Goal: Information Seeking & Learning: Check status

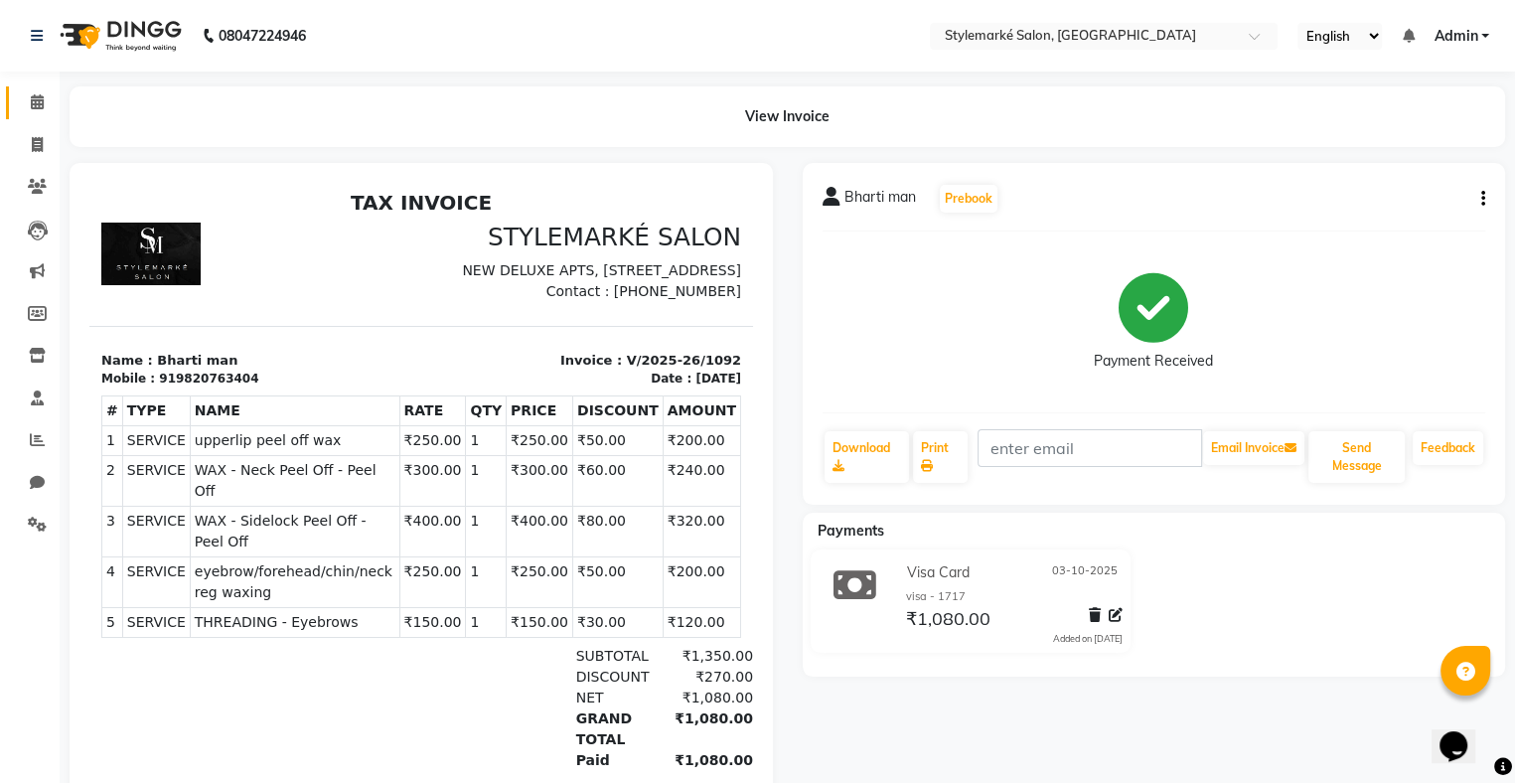
click at [11, 97] on link "Calendar" at bounding box center [30, 102] width 48 height 33
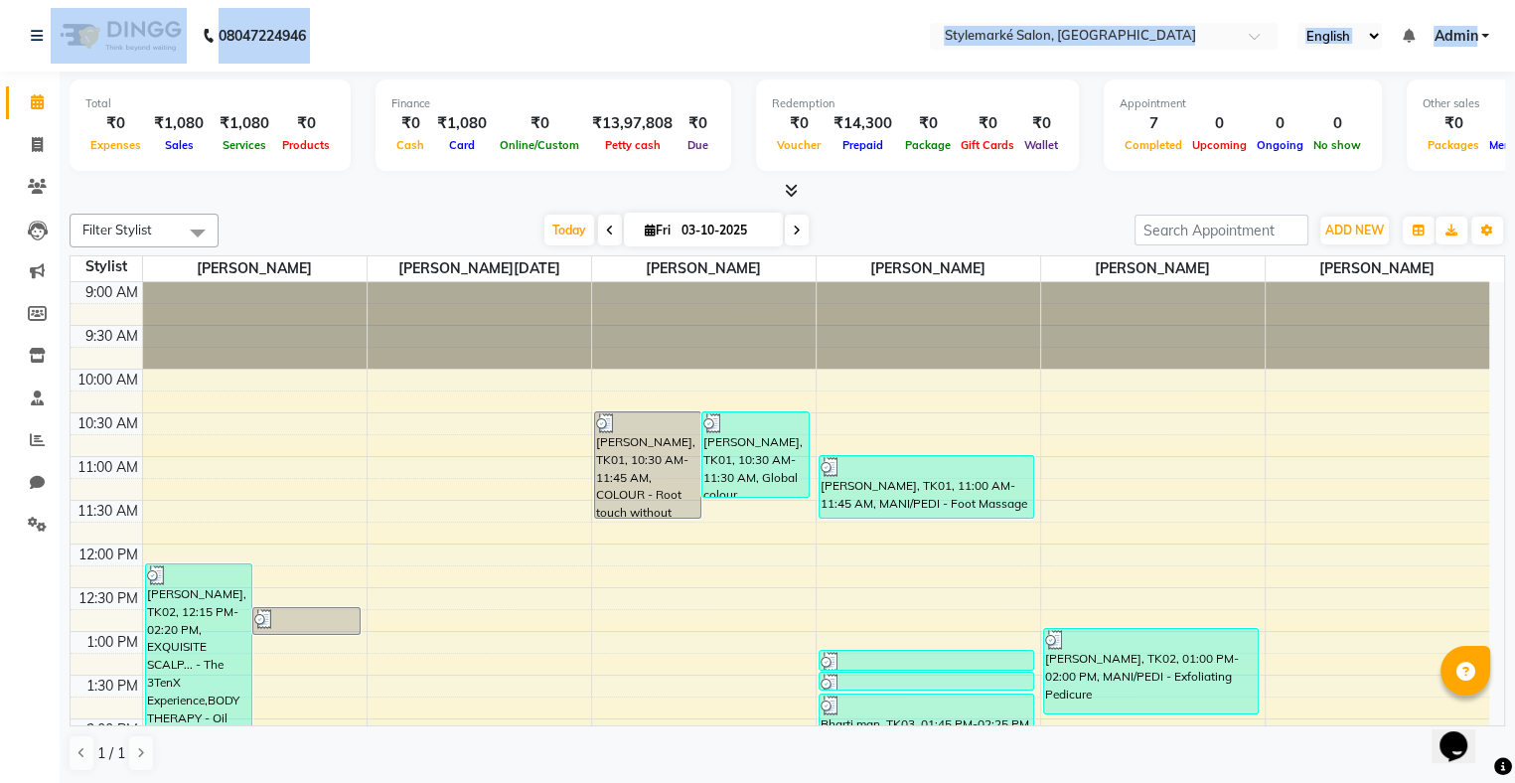
drag, startPoint x: 2, startPoint y: 103, endPoint x: -282, endPoint y: -31, distance: 314.3
click at [0, 0] on html "08047224946 Select Location × Stylemarké Salon, Altamount Road English ENGLISH …" at bounding box center [757, 391] width 1515 height 783
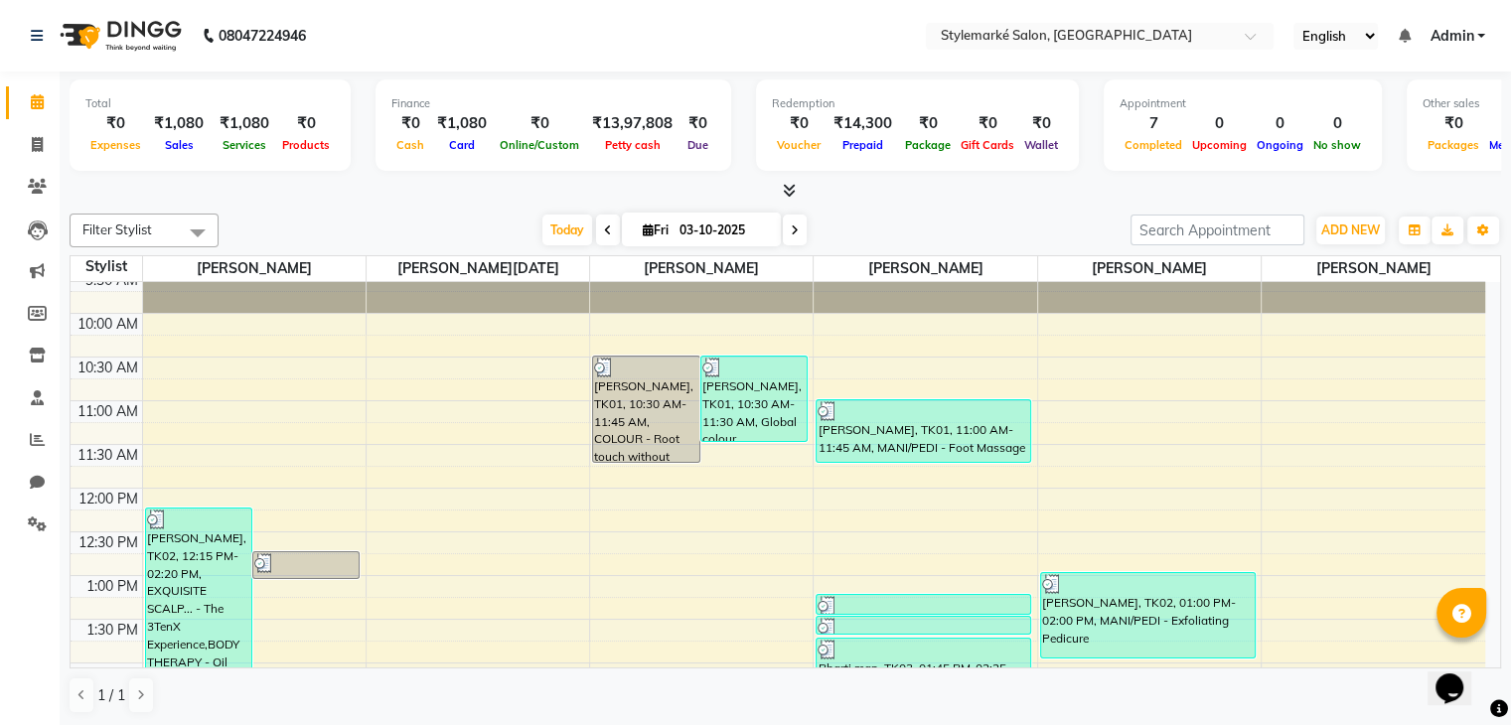
scroll to position [254, 0]
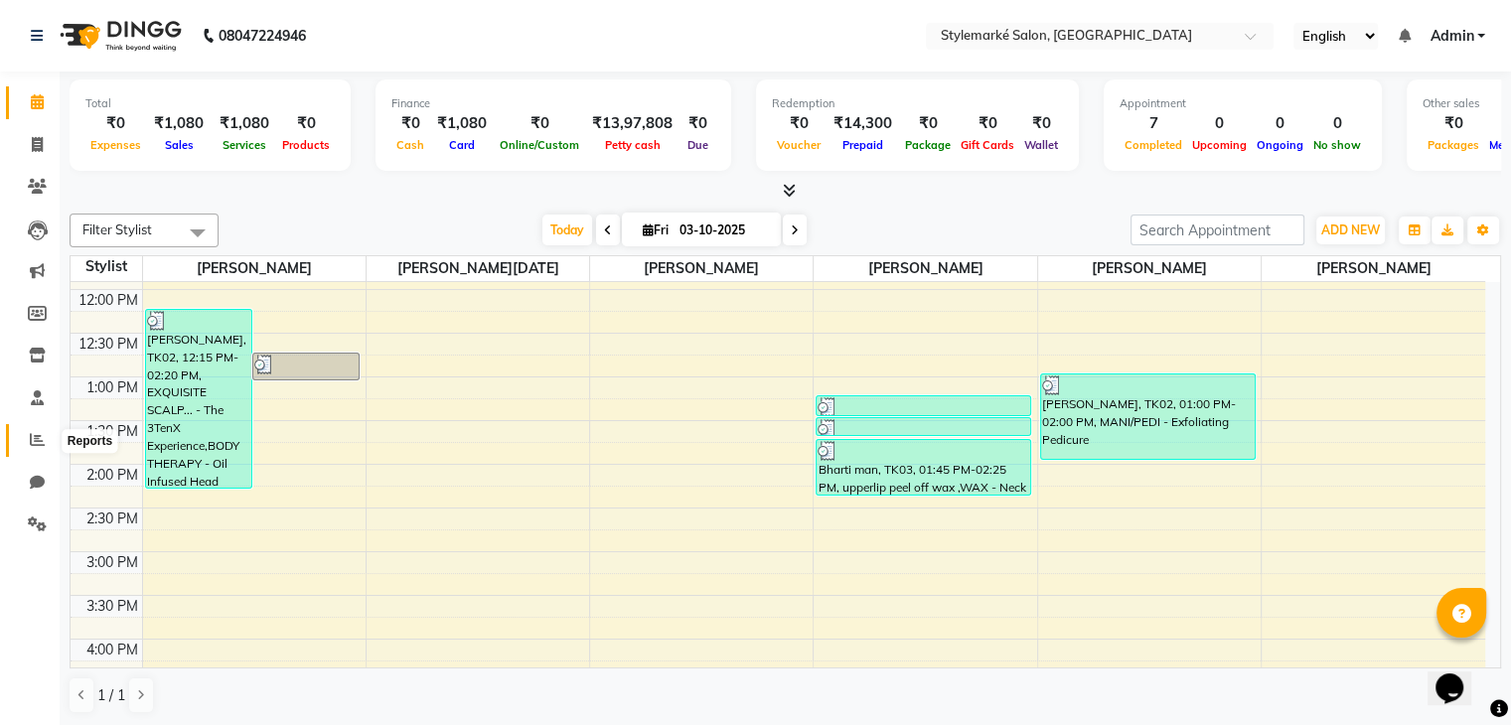
click at [30, 438] on icon at bounding box center [37, 439] width 15 height 15
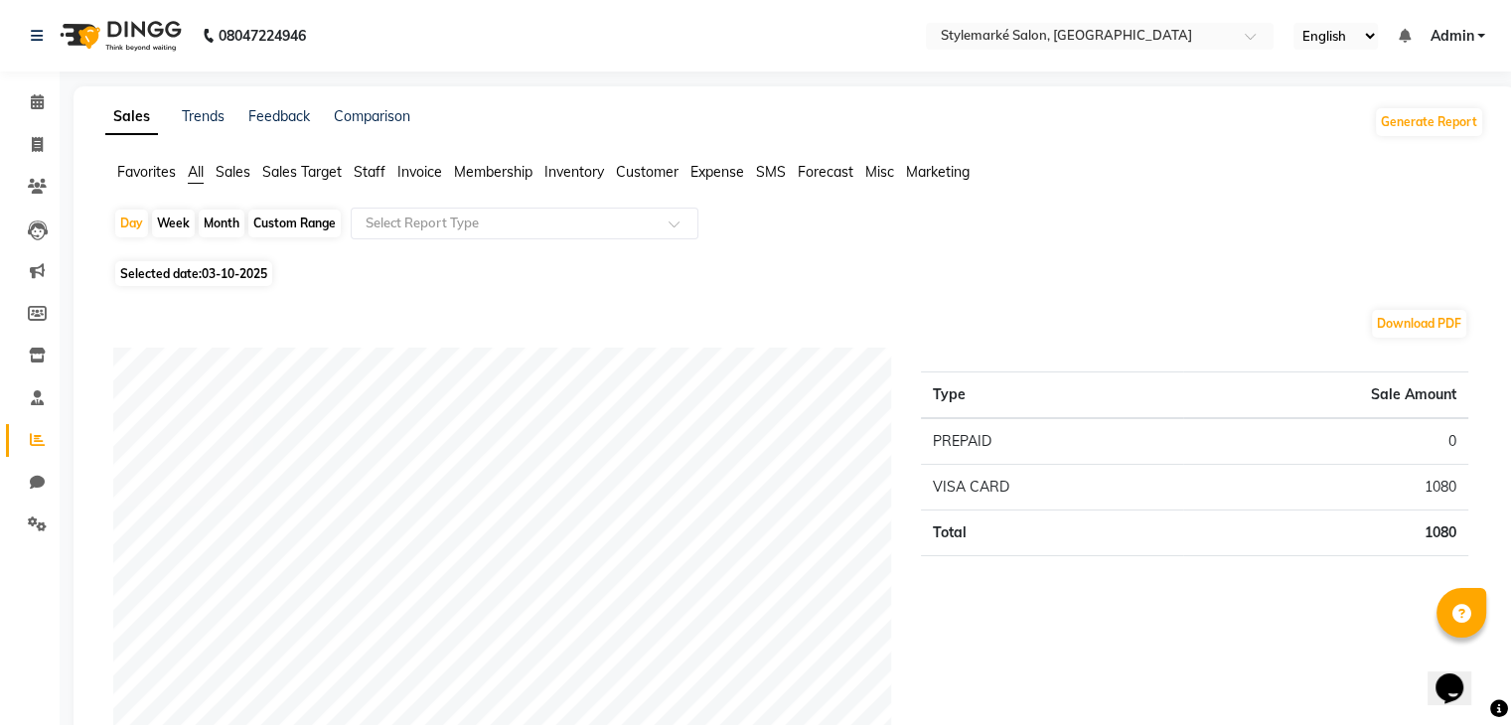
click at [188, 278] on span "Selected date: 03-10-2025" at bounding box center [193, 273] width 157 height 25
select select "10"
select select "2025"
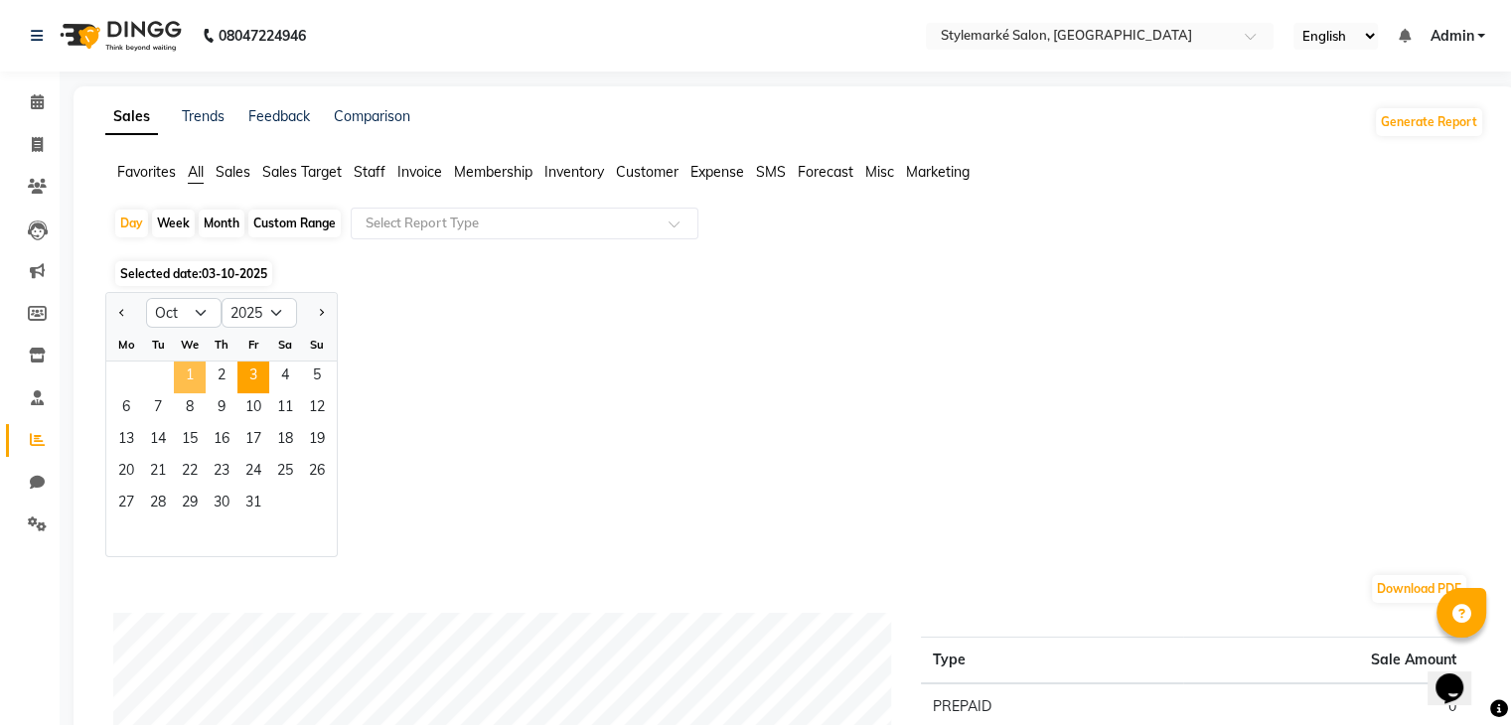
click at [191, 380] on span "1" at bounding box center [190, 378] width 32 height 32
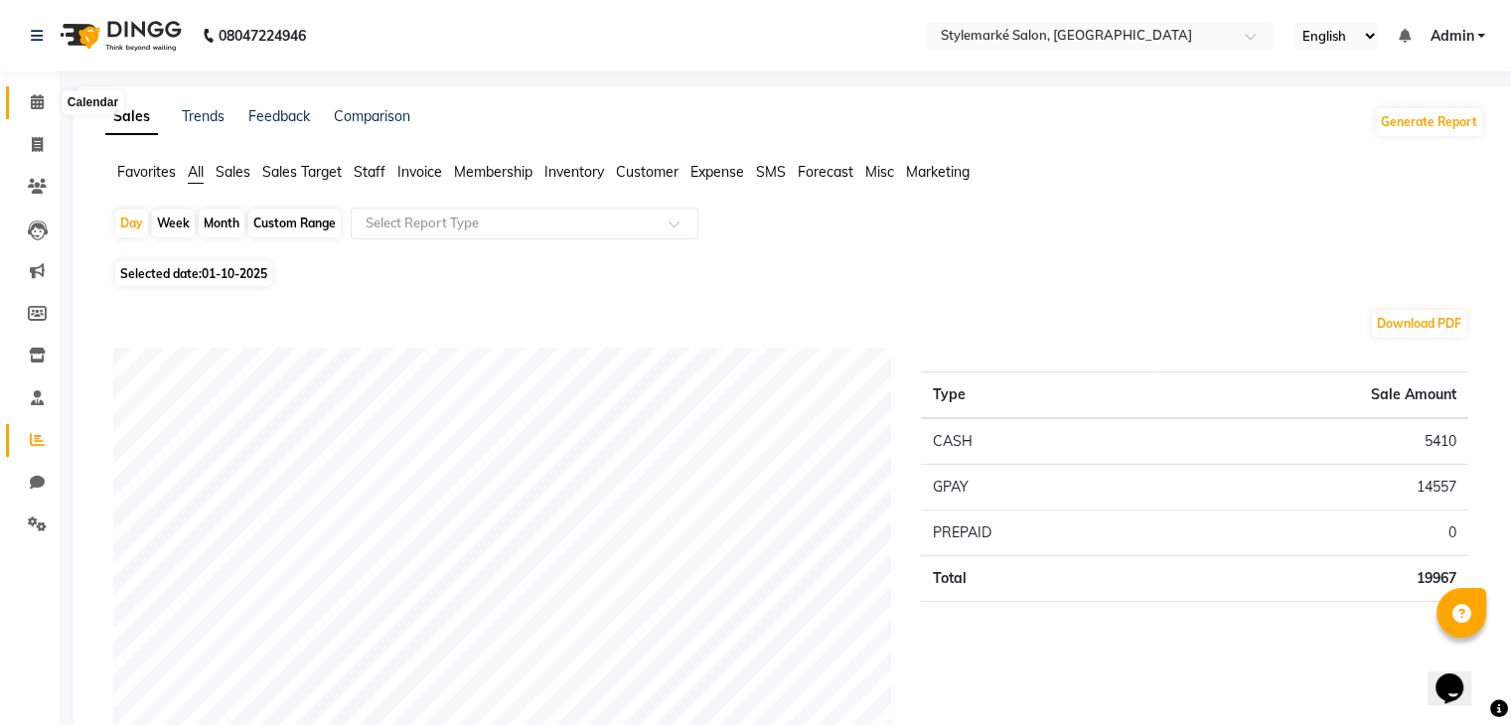
click at [35, 99] on icon at bounding box center [37, 101] width 13 height 15
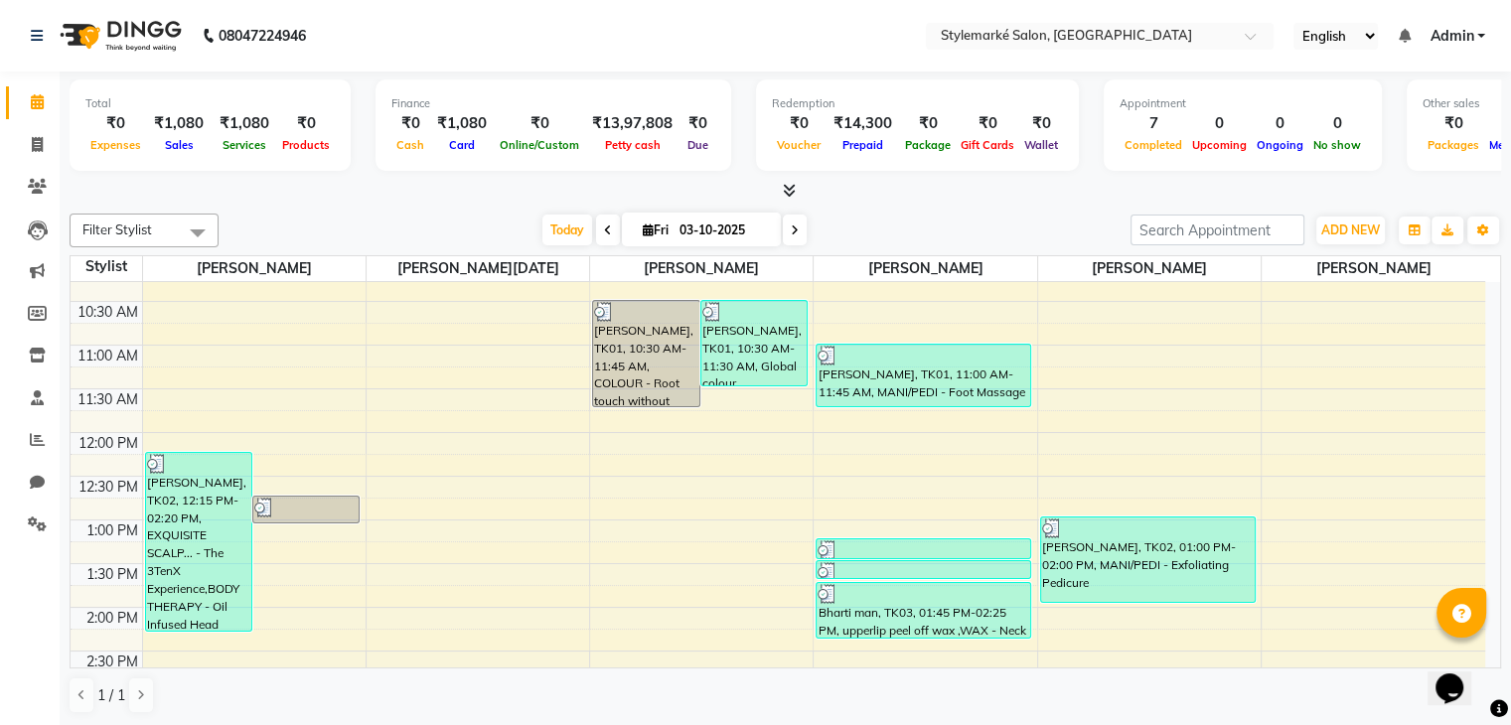
scroll to position [398, 0]
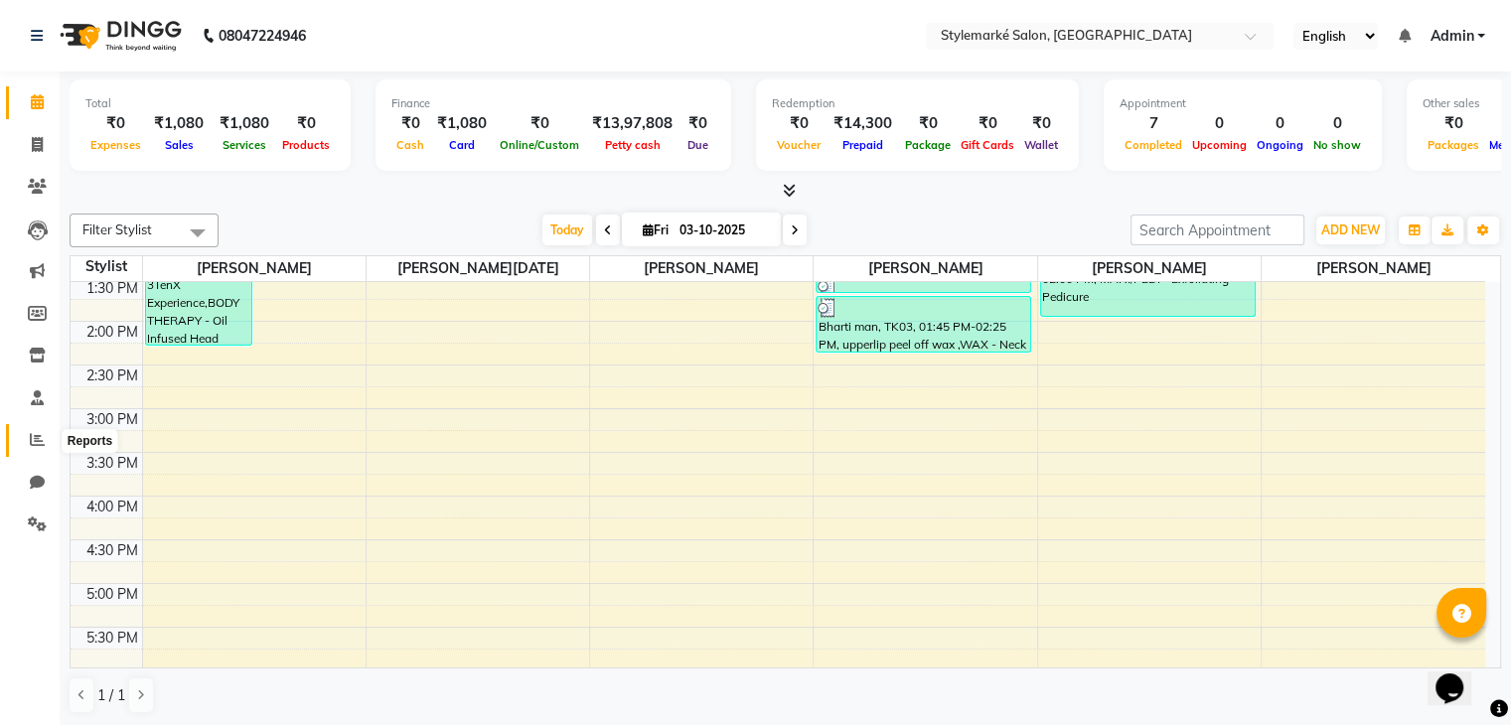
click at [39, 439] on icon at bounding box center [37, 439] width 15 height 15
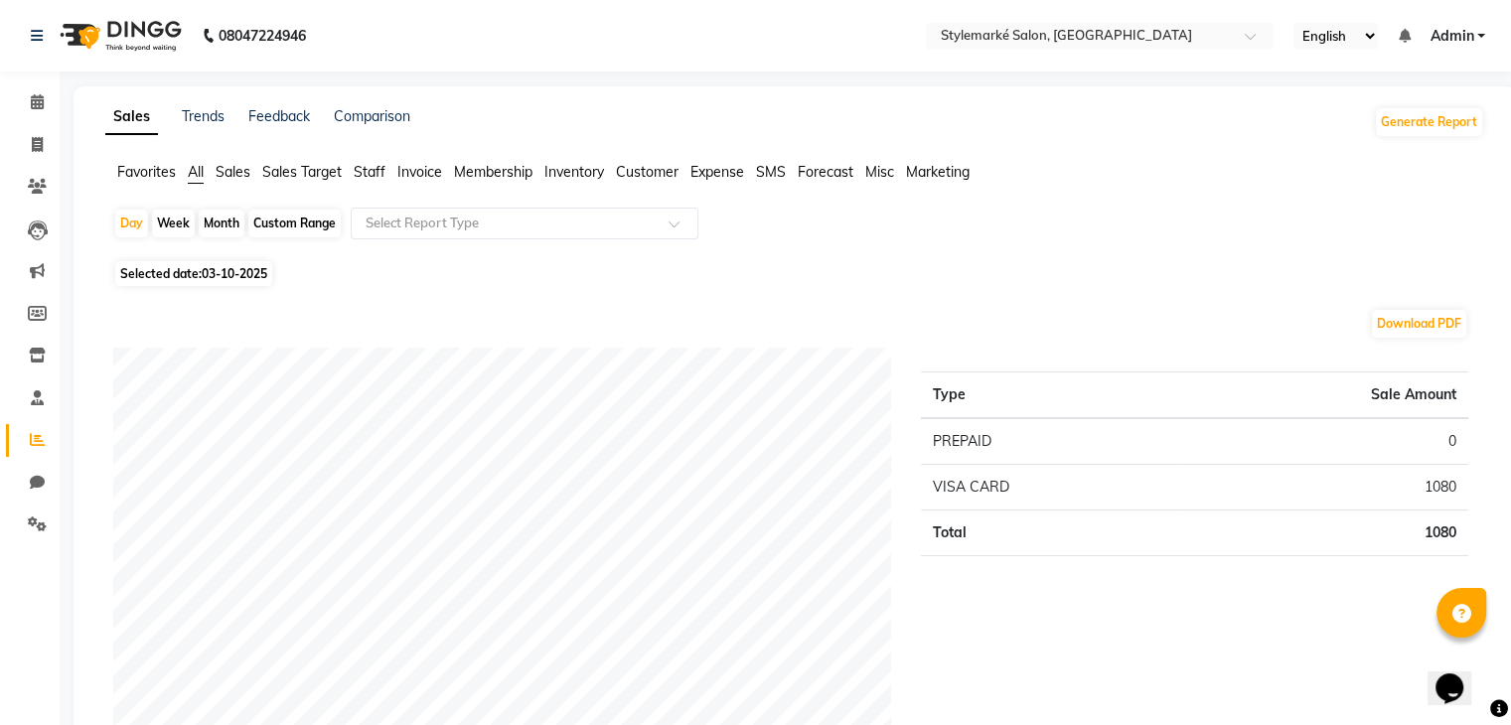
click at [239, 180] on span "Sales" at bounding box center [233, 172] width 35 height 18
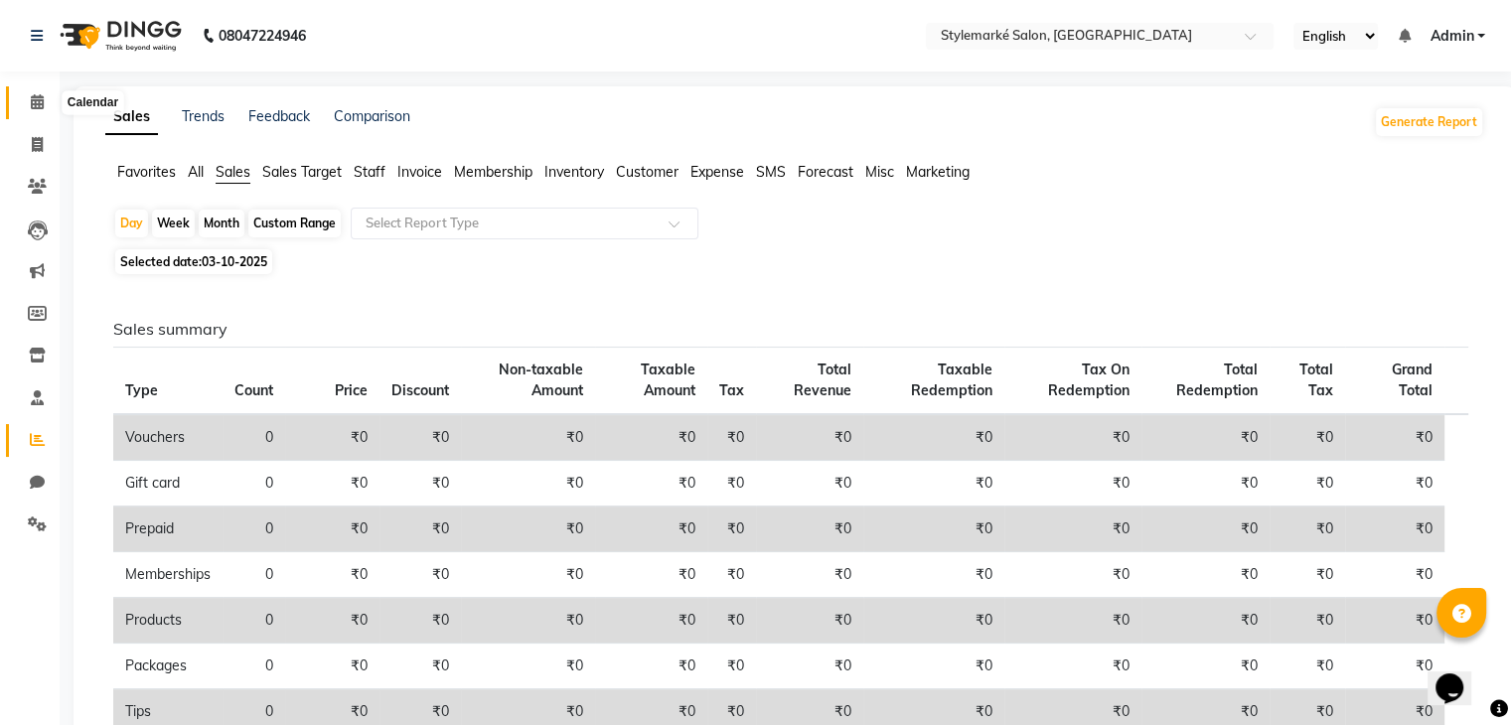
click at [44, 105] on span at bounding box center [37, 102] width 35 height 23
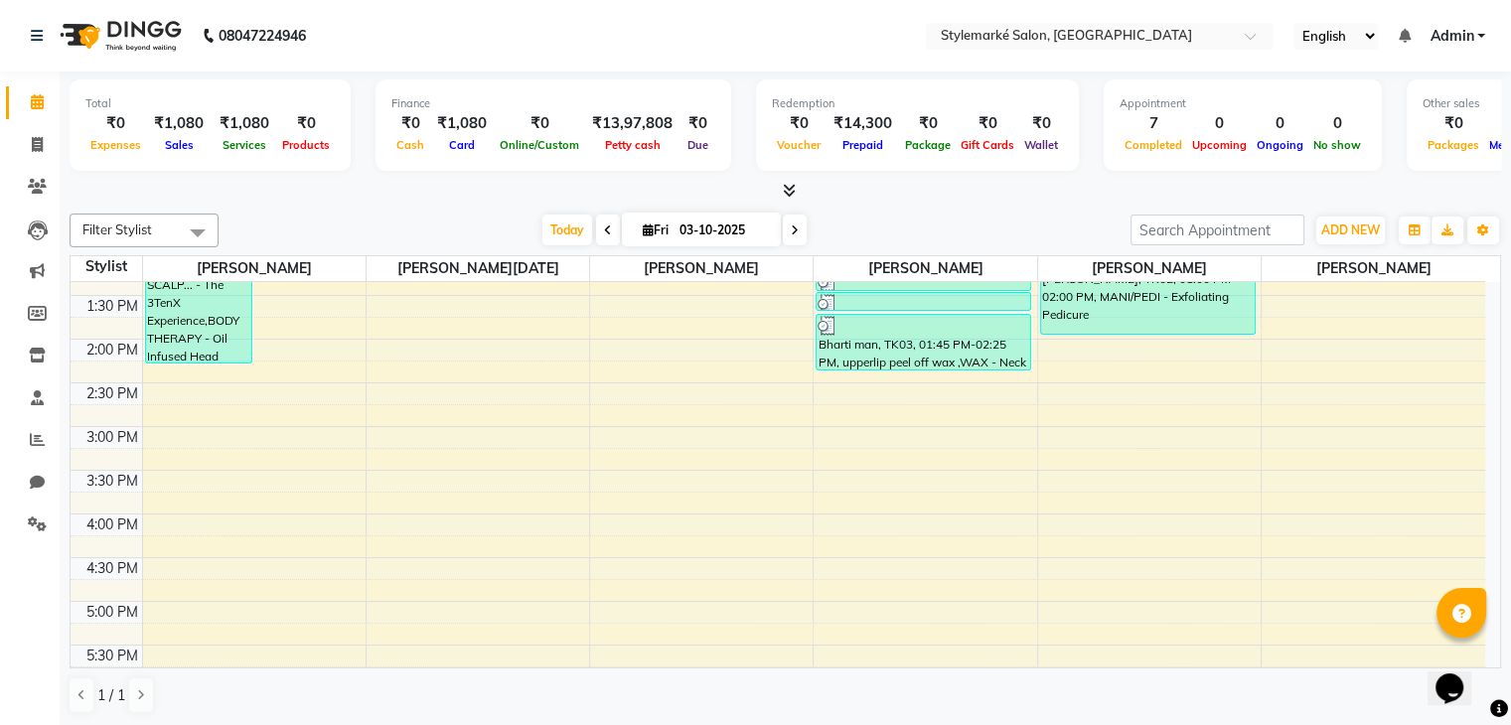
scroll to position [254, 0]
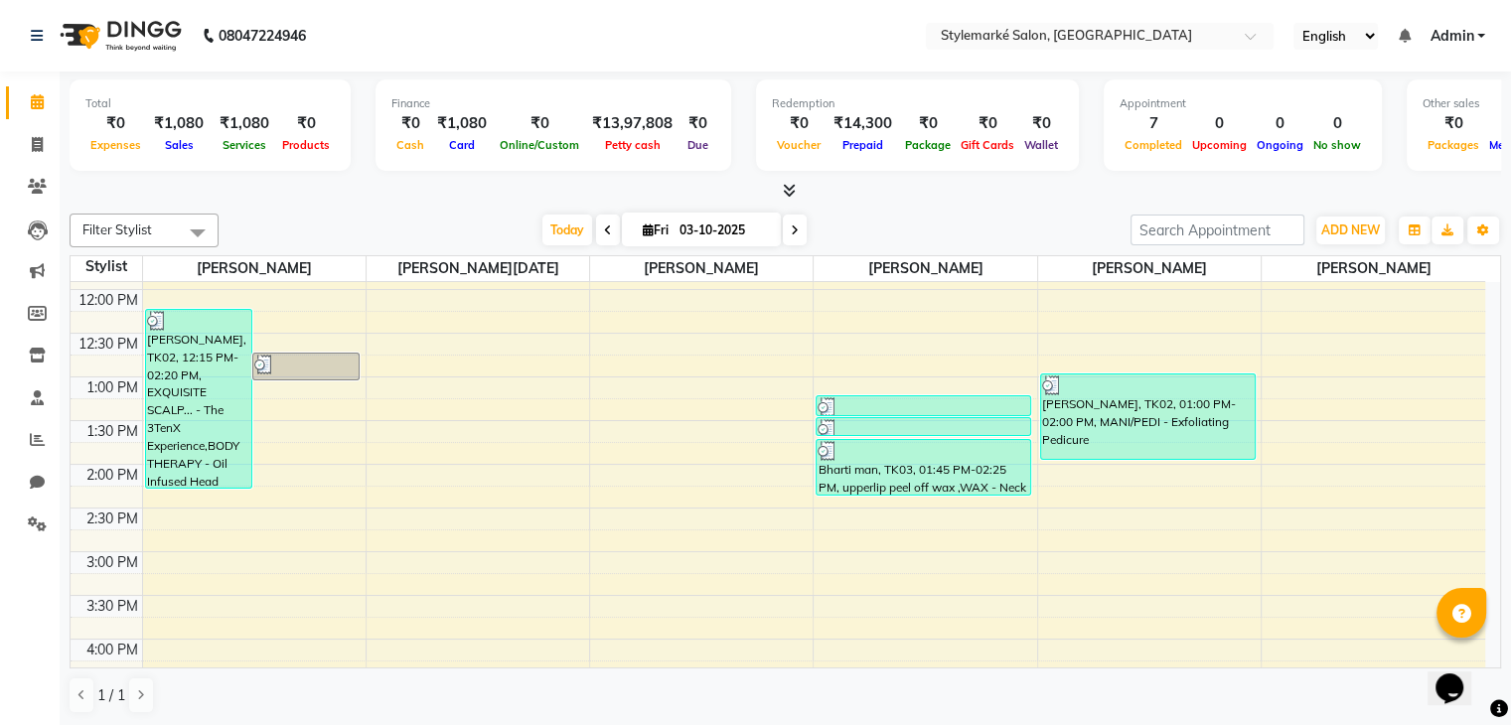
click at [797, 233] on span at bounding box center [795, 230] width 24 height 31
type input "04-10-2025"
